Goal: Task Accomplishment & Management: Manage account settings

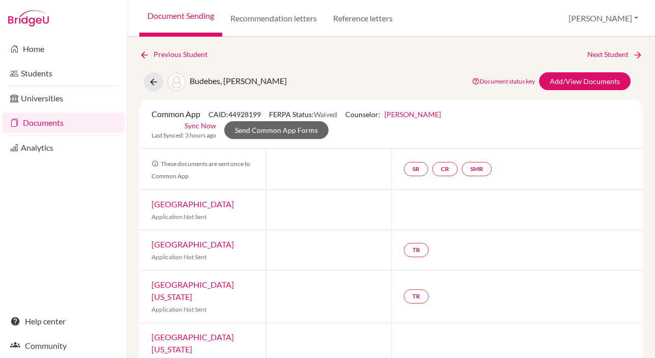
click at [44, 127] on link "Documents" at bounding box center [63, 122] width 123 height 20
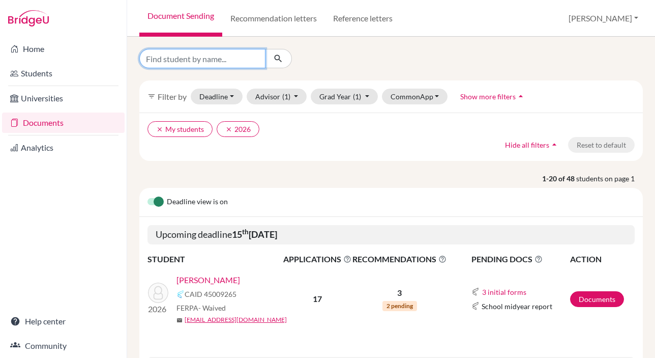
click at [208, 57] on input "Find student by name..." at bounding box center [202, 58] width 126 height 19
type input "maksim"
click button "submit" at bounding box center [278, 58] width 27 height 19
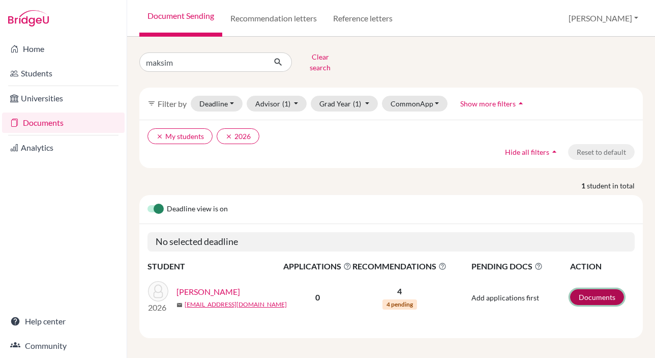
click at [599, 291] on link "Documents" at bounding box center [597, 297] width 54 height 16
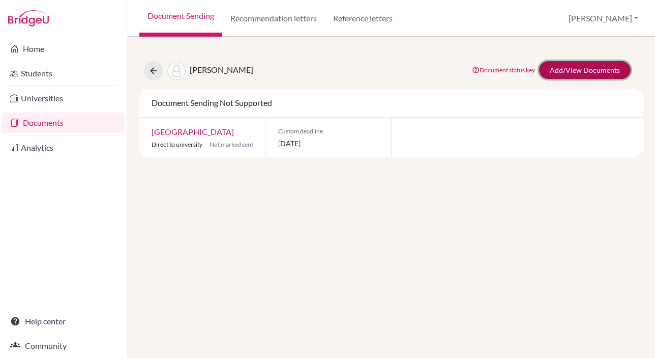
click at [555, 72] on link "Add/View Documents" at bounding box center [585, 70] width 92 height 18
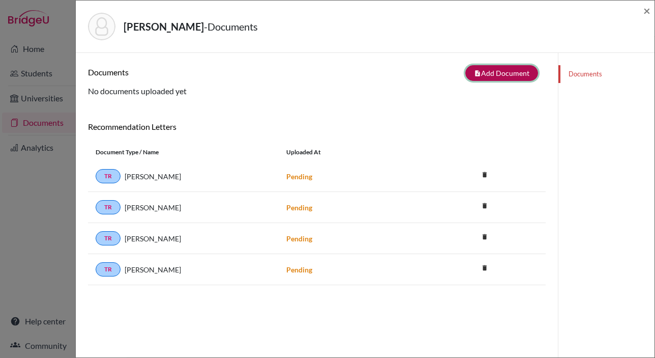
click at [494, 73] on button "note_add Add Document" at bounding box center [502, 73] width 73 height 16
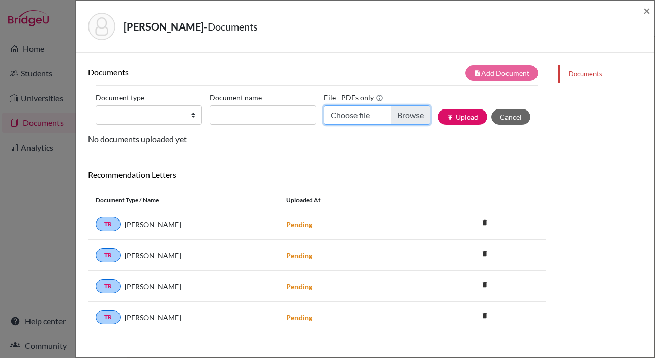
click at [403, 113] on input "Choose file" at bounding box center [377, 114] width 106 height 19
type input "C:\fakepath\AISA_Transcript_official_S1 Nikitin, Maksim.pdf"
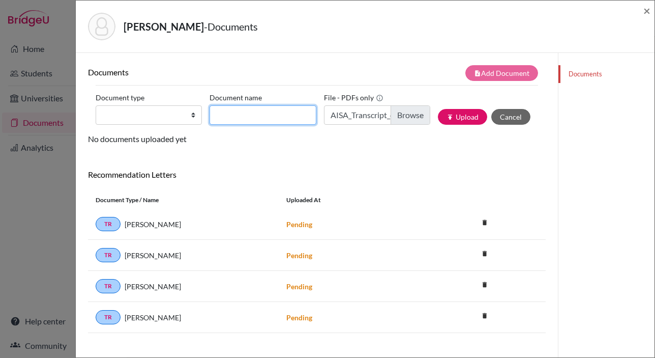
click at [251, 111] on input "Document name" at bounding box center [263, 114] width 106 height 19
click at [259, 117] on input "Transcript" at bounding box center [263, 114] width 106 height 19
type input "Transcript Sept"
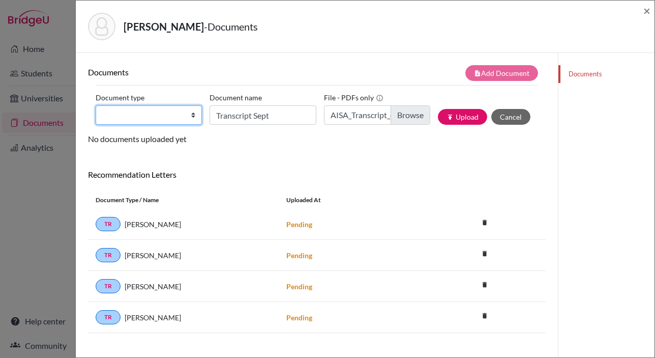
click at [142, 115] on select "Change explanation for Common App reports Counselor recommendation Internationa…" at bounding box center [149, 114] width 106 height 19
select select "2"
click at [96, 105] on select "Change explanation for Common App reports Counselor recommendation Internationa…" at bounding box center [149, 114] width 106 height 19
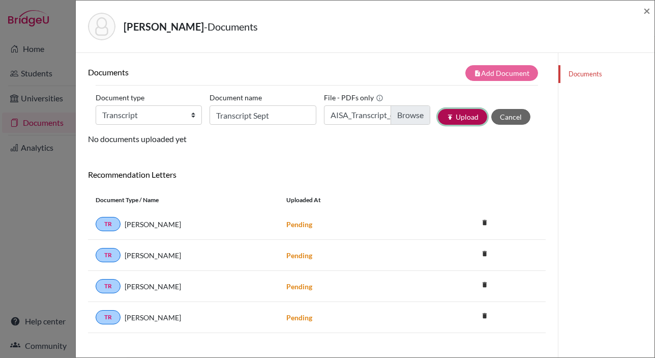
click at [469, 119] on button "publish Upload" at bounding box center [462, 117] width 49 height 16
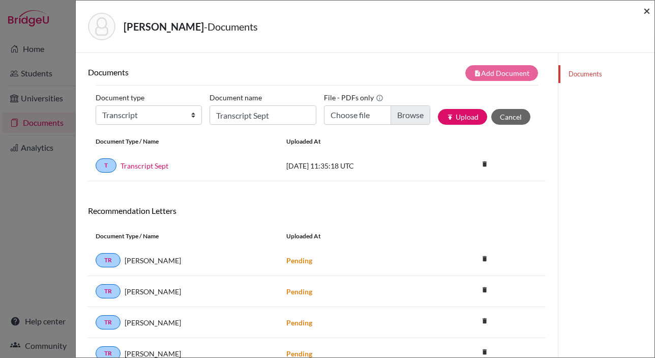
click at [644, 12] on span "×" at bounding box center [647, 10] width 7 height 15
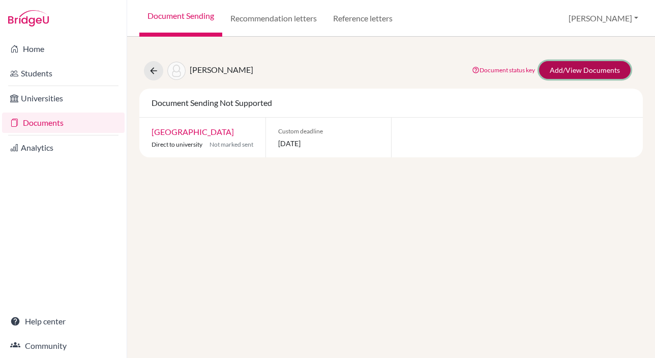
click at [572, 67] on link "Add/View Documents" at bounding box center [585, 70] width 92 height 18
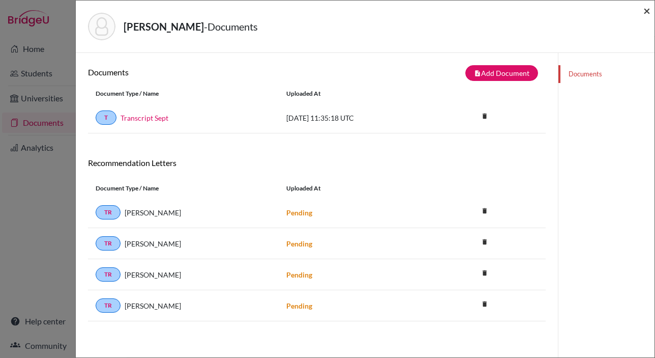
click at [647, 9] on span "×" at bounding box center [647, 10] width 7 height 15
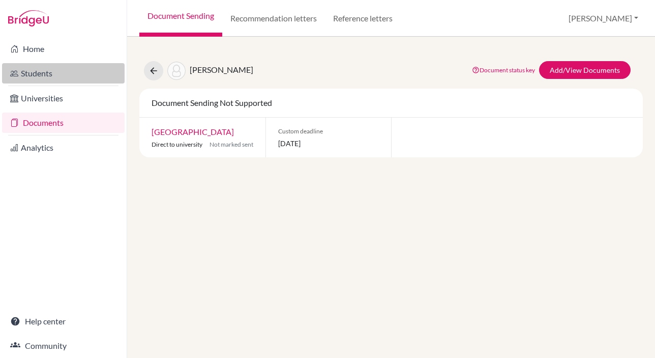
click at [35, 70] on link "Students" at bounding box center [63, 73] width 123 height 20
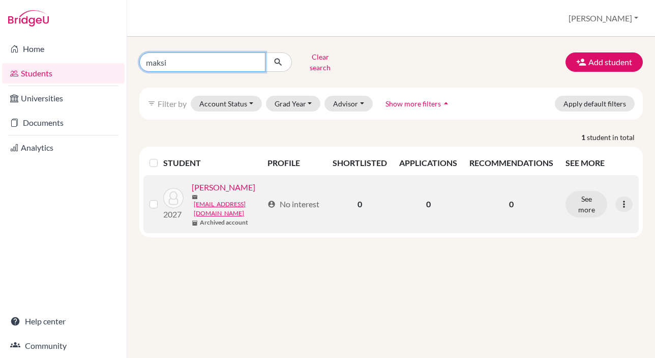
type input "maksim"
click button "submit" at bounding box center [278, 61] width 27 height 19
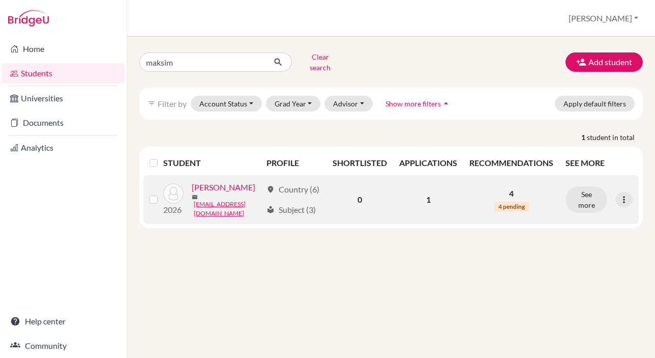
click at [226, 183] on link "[PERSON_NAME]" at bounding box center [224, 187] width 64 height 12
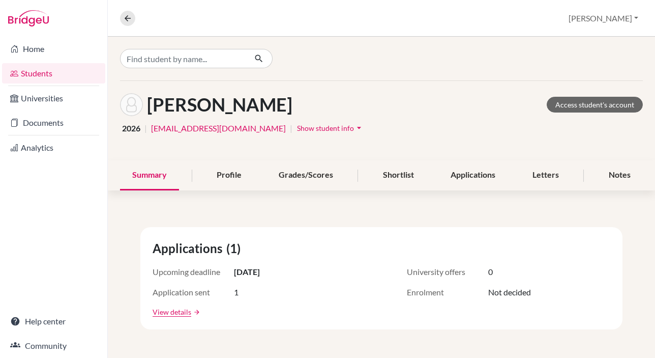
click at [354, 128] on icon "arrow_drop_down" at bounding box center [359, 128] width 10 height 10
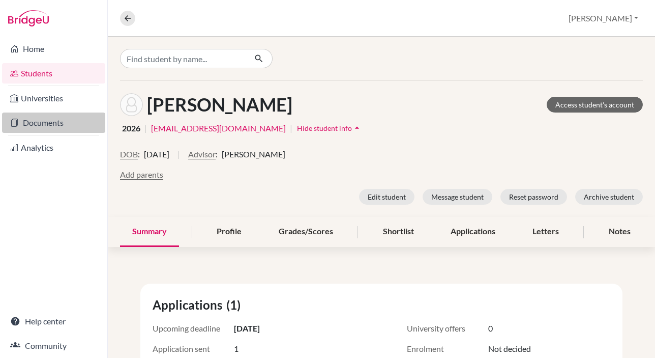
click at [36, 123] on link "Documents" at bounding box center [53, 122] width 103 height 20
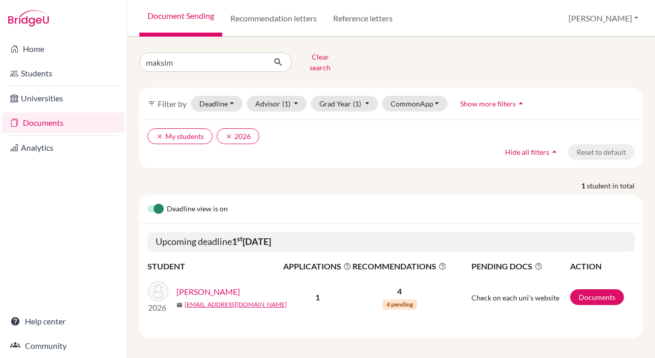
click at [223, 285] on link "[PERSON_NAME]" at bounding box center [209, 291] width 64 height 12
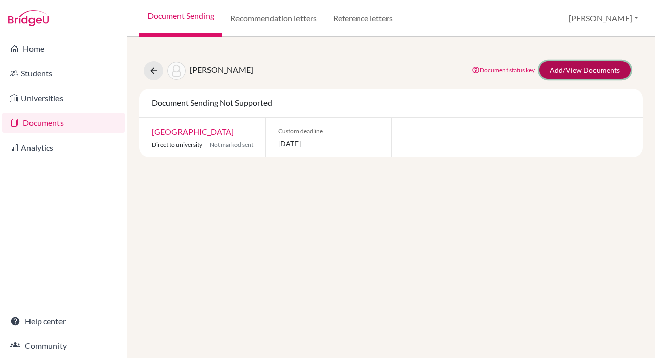
click at [565, 75] on link "Add/View Documents" at bounding box center [585, 70] width 92 height 18
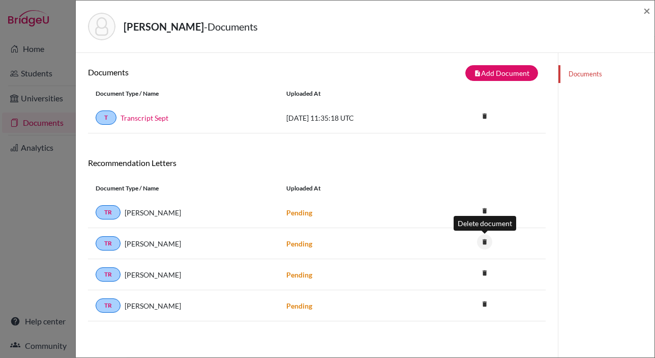
click at [485, 242] on icon "delete" at bounding box center [484, 241] width 15 height 15
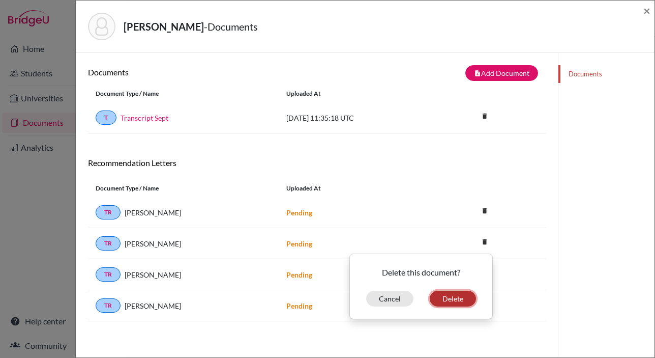
click at [455, 297] on button "Delete" at bounding box center [453, 299] width 46 height 16
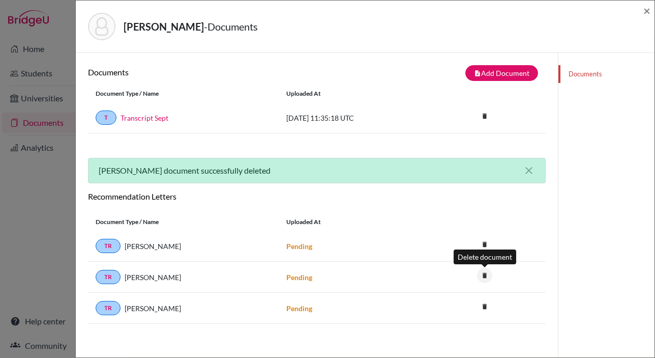
click at [485, 273] on icon "delete" at bounding box center [484, 275] width 15 height 15
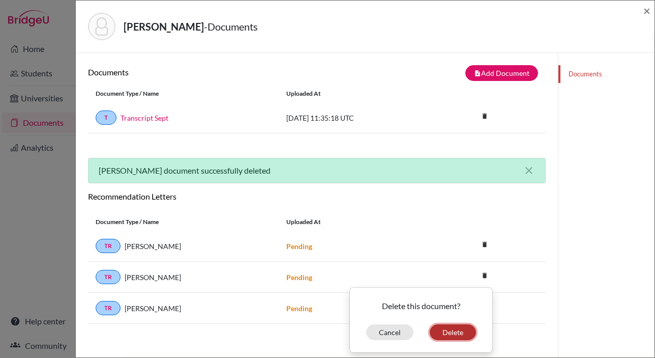
click at [449, 332] on button "Delete" at bounding box center [453, 332] width 46 height 16
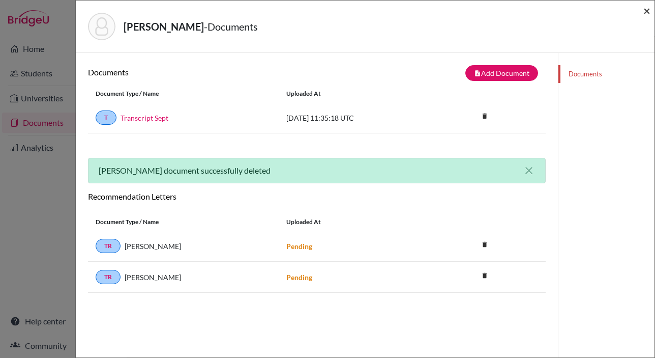
click at [645, 9] on span "×" at bounding box center [647, 10] width 7 height 15
